Goal: Check status: Check status

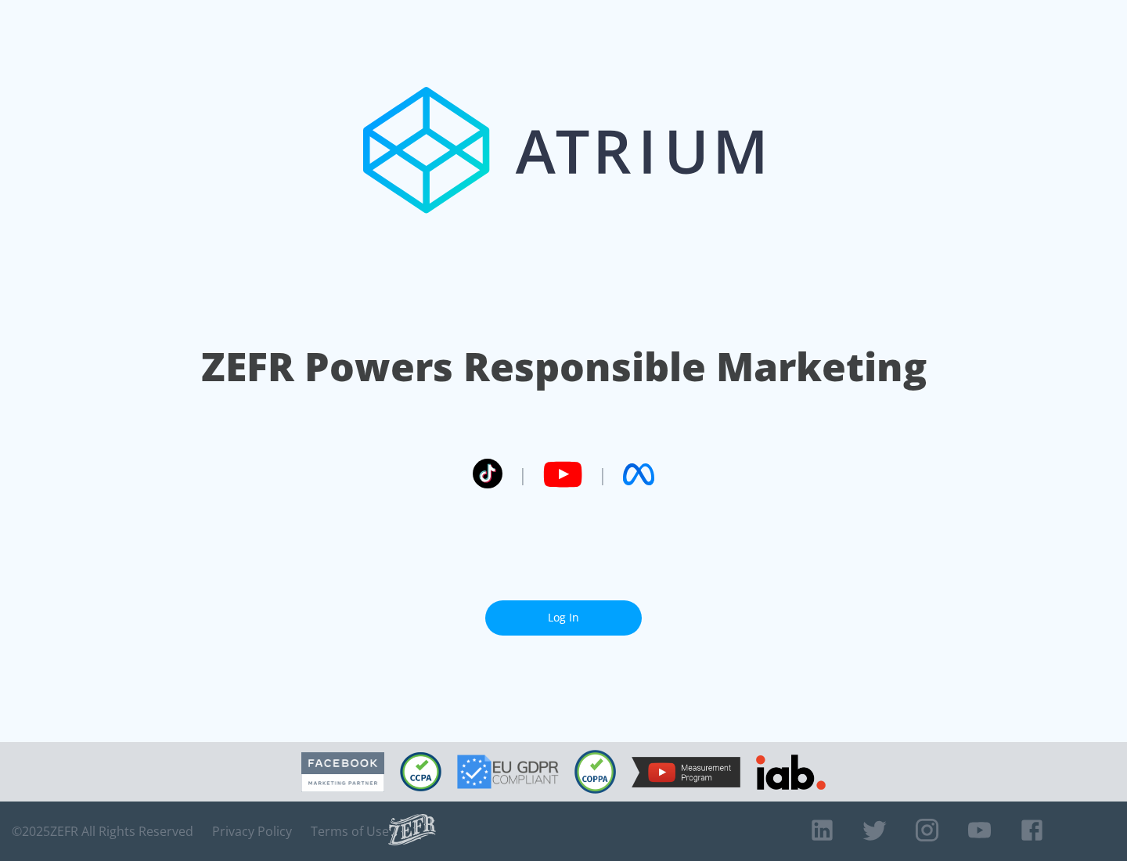
click at [564, 618] on link "Log In" at bounding box center [563, 618] width 157 height 35
